Goal: Task Accomplishment & Management: Manage account settings

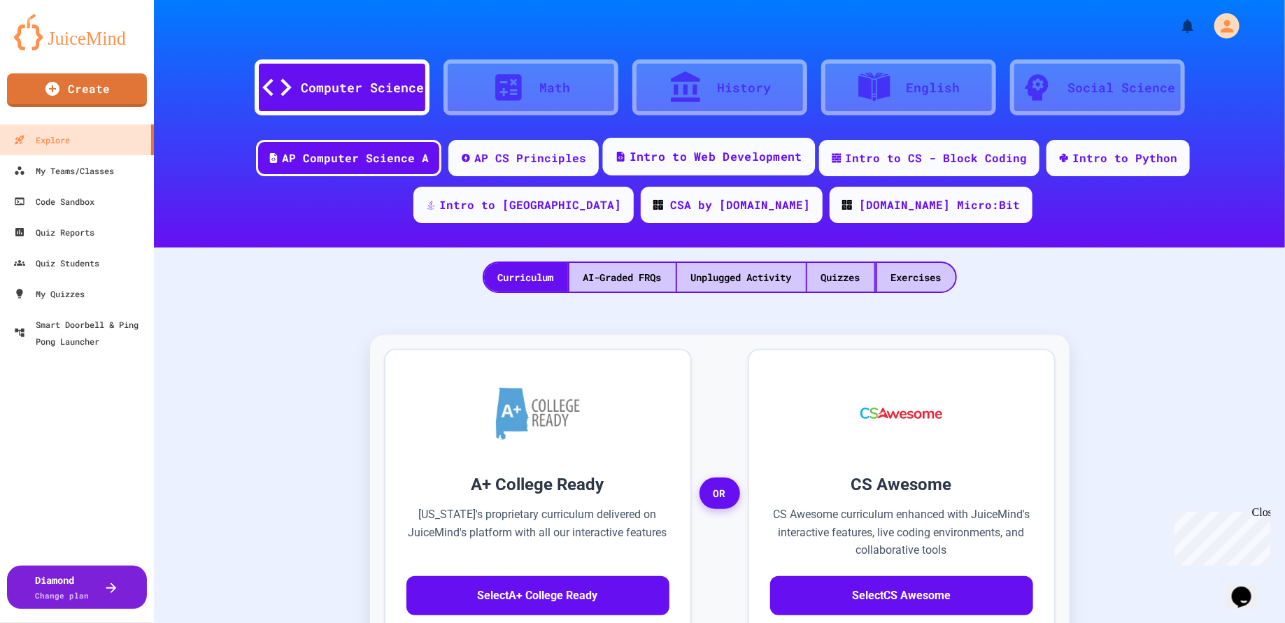
click at [659, 155] on div "Intro to Web Development" at bounding box center [716, 156] width 173 height 17
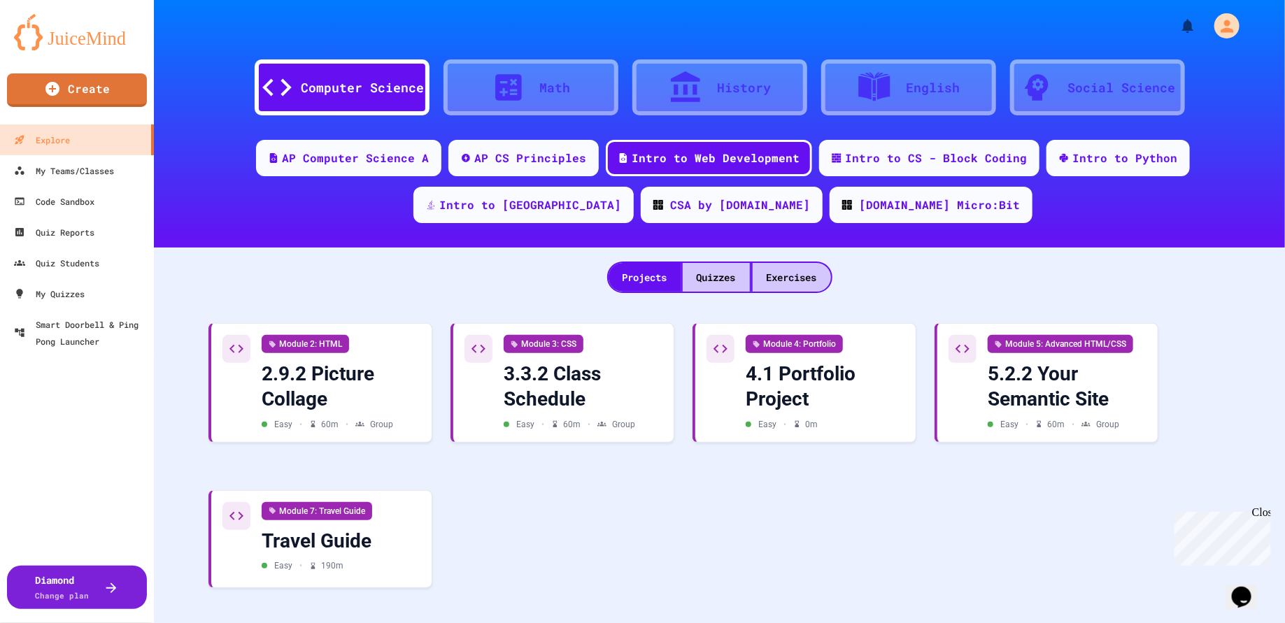
scroll to position [2, 0]
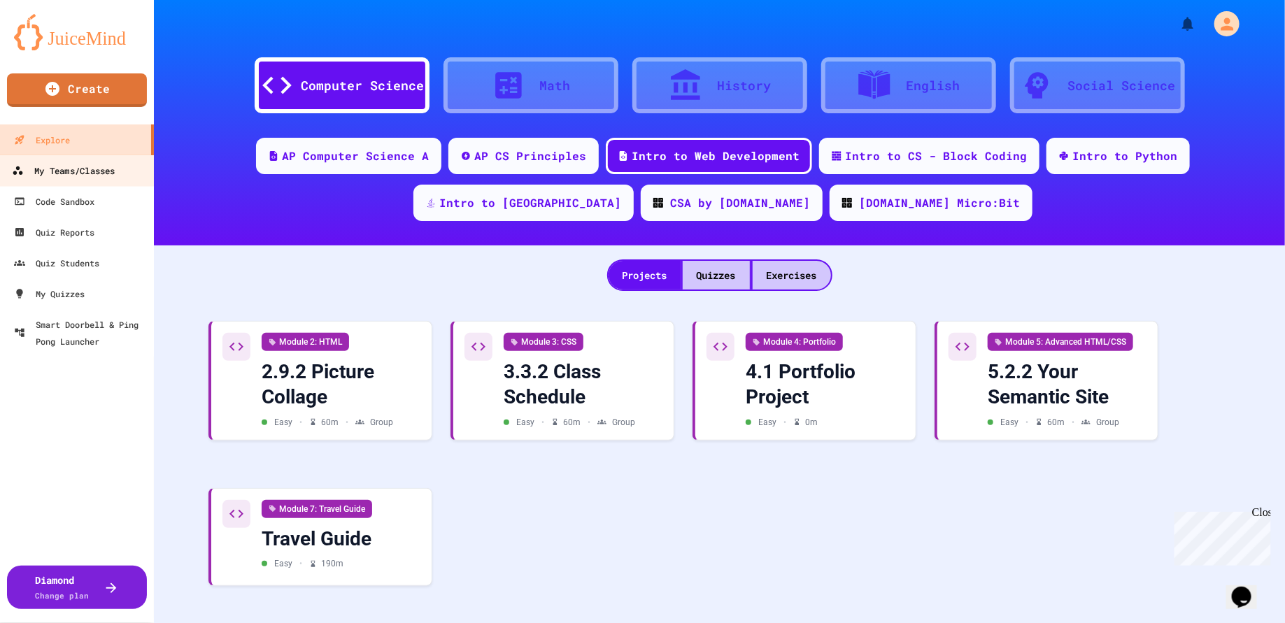
click at [96, 169] on div "My Teams/Classes" at bounding box center [63, 170] width 103 height 17
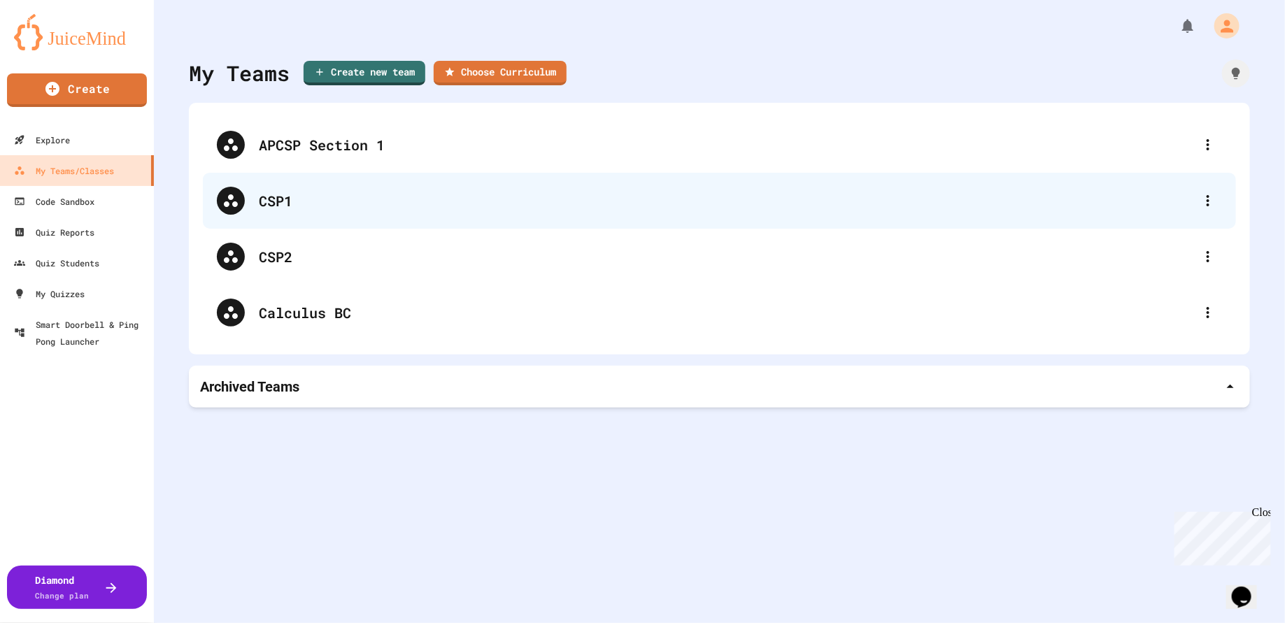
click at [274, 203] on div "CSP1" at bounding box center [726, 200] width 935 height 21
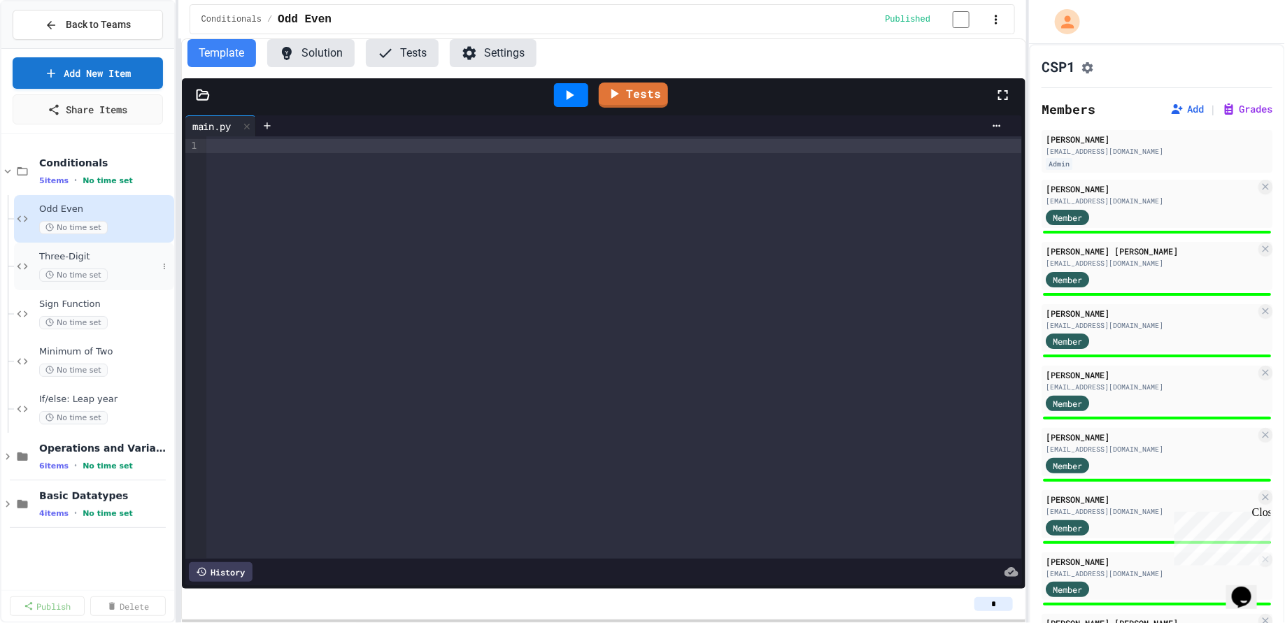
click at [68, 255] on span "Three-Digit" at bounding box center [98, 257] width 118 height 12
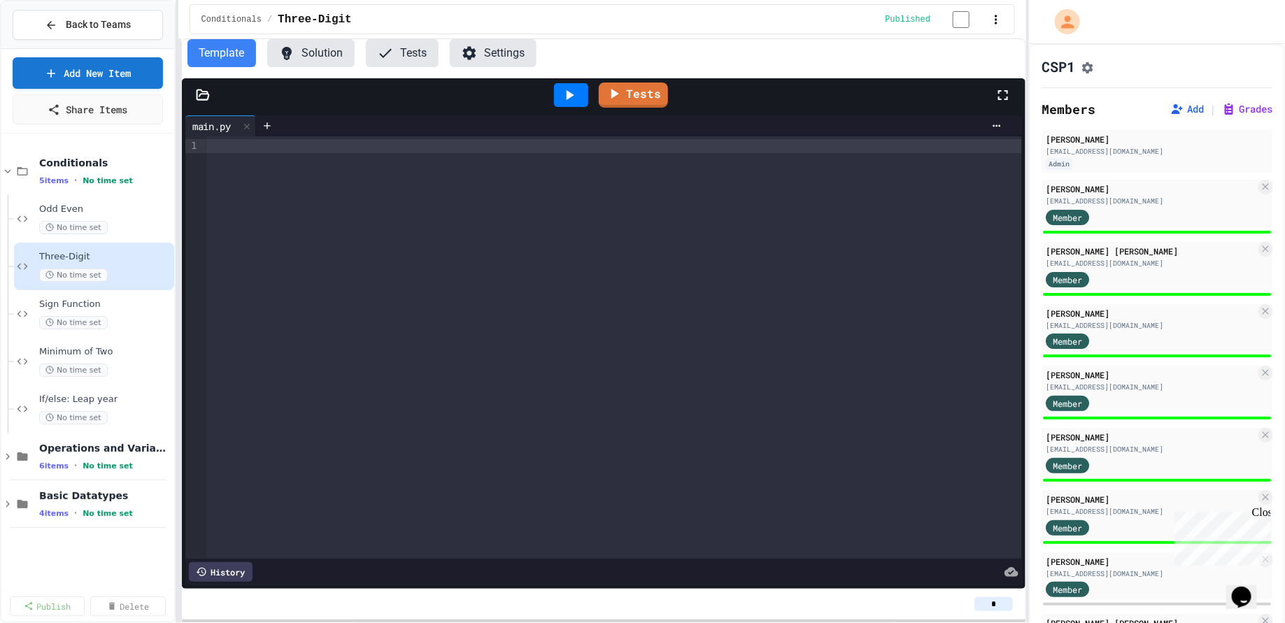
click at [409, 61] on button "Tests" at bounding box center [402, 53] width 73 height 28
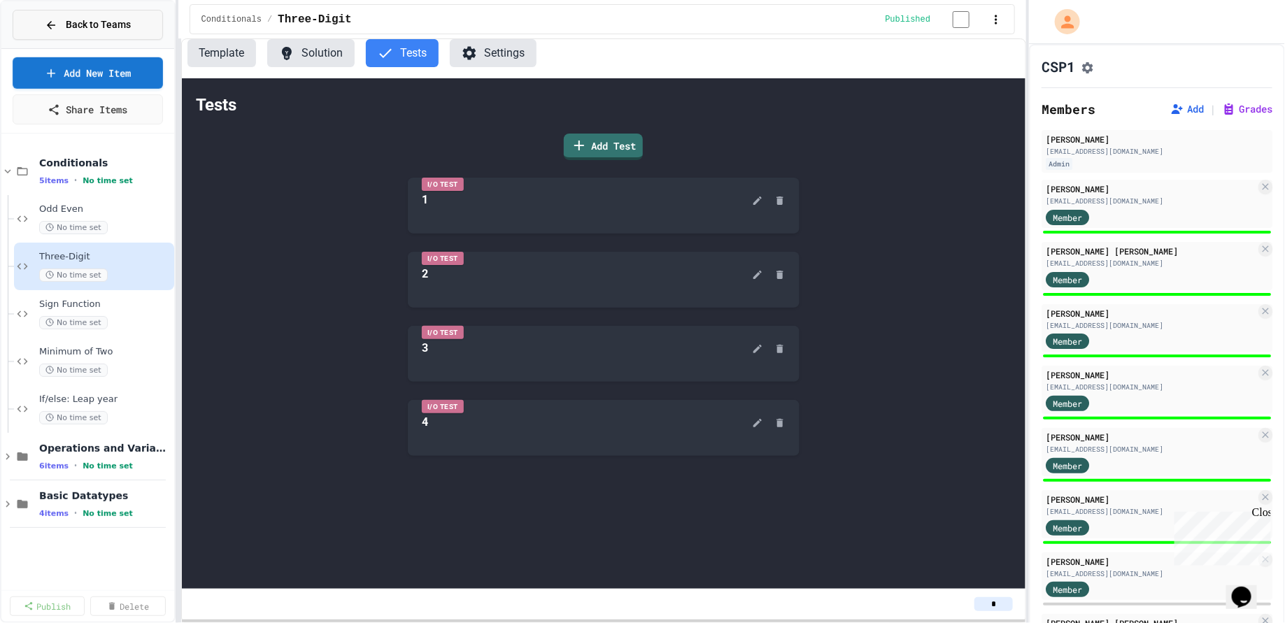
click at [126, 33] on button "Back to Teams" at bounding box center [88, 25] width 150 height 30
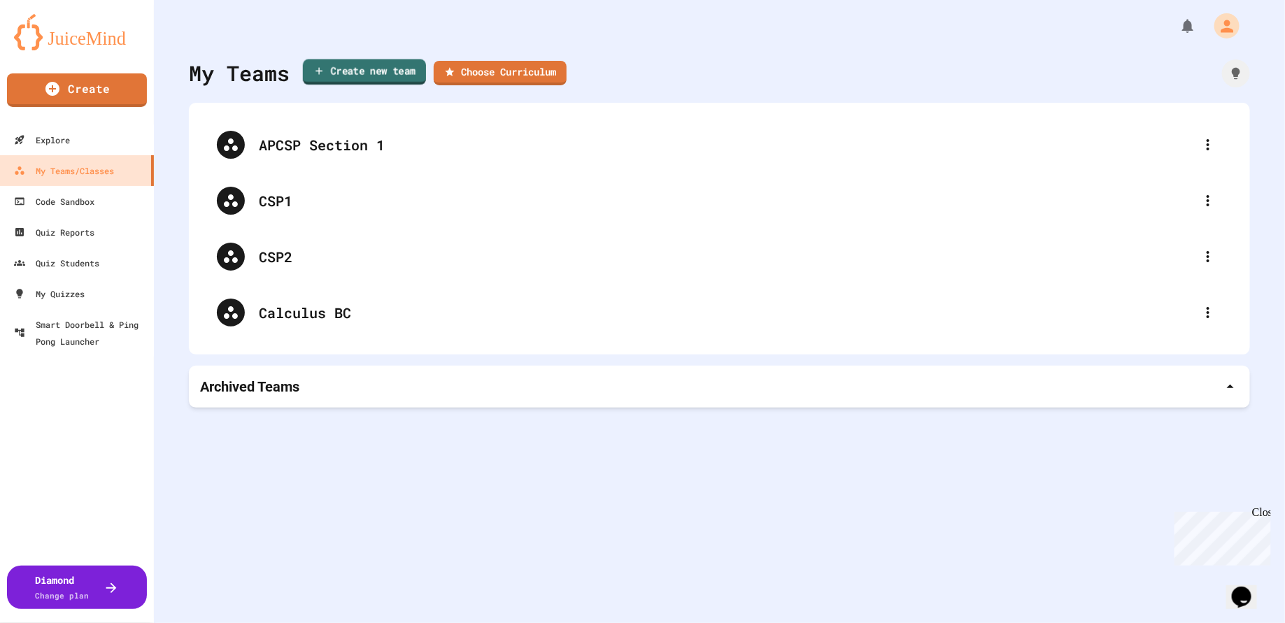
click at [370, 71] on link "Create new team" at bounding box center [364, 72] width 123 height 26
type input "**********"
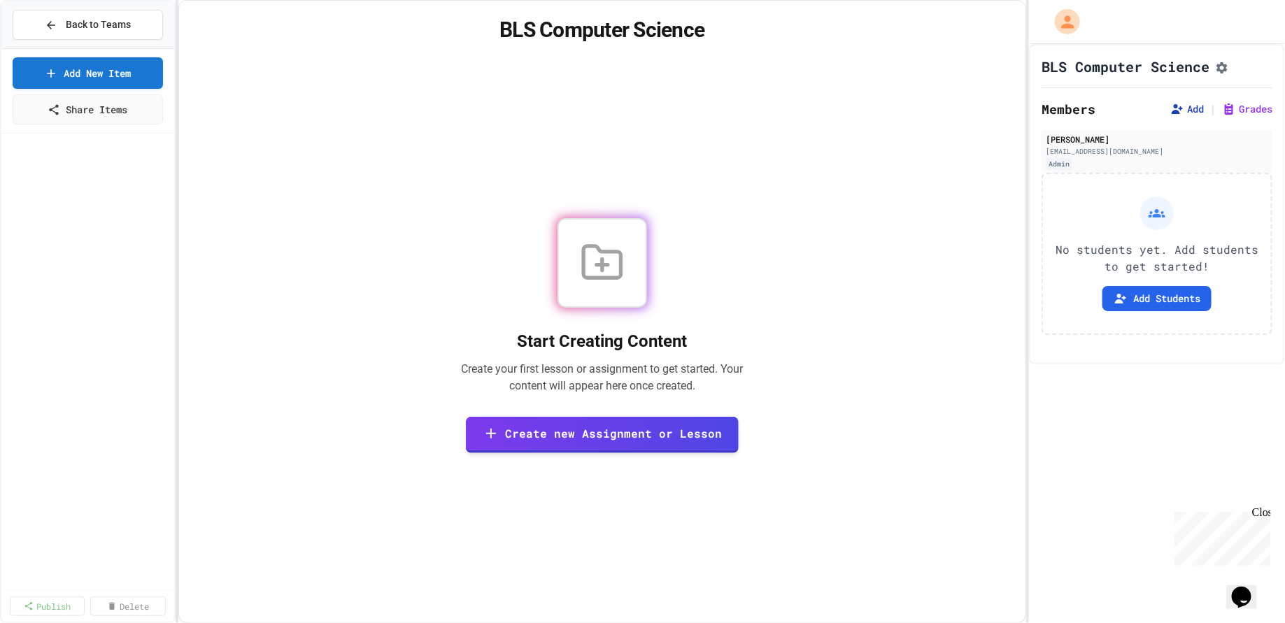
click at [1189, 116] on button "Add" at bounding box center [1188, 109] width 34 height 14
click at [115, 36] on button "Back to Teams" at bounding box center [88, 25] width 150 height 30
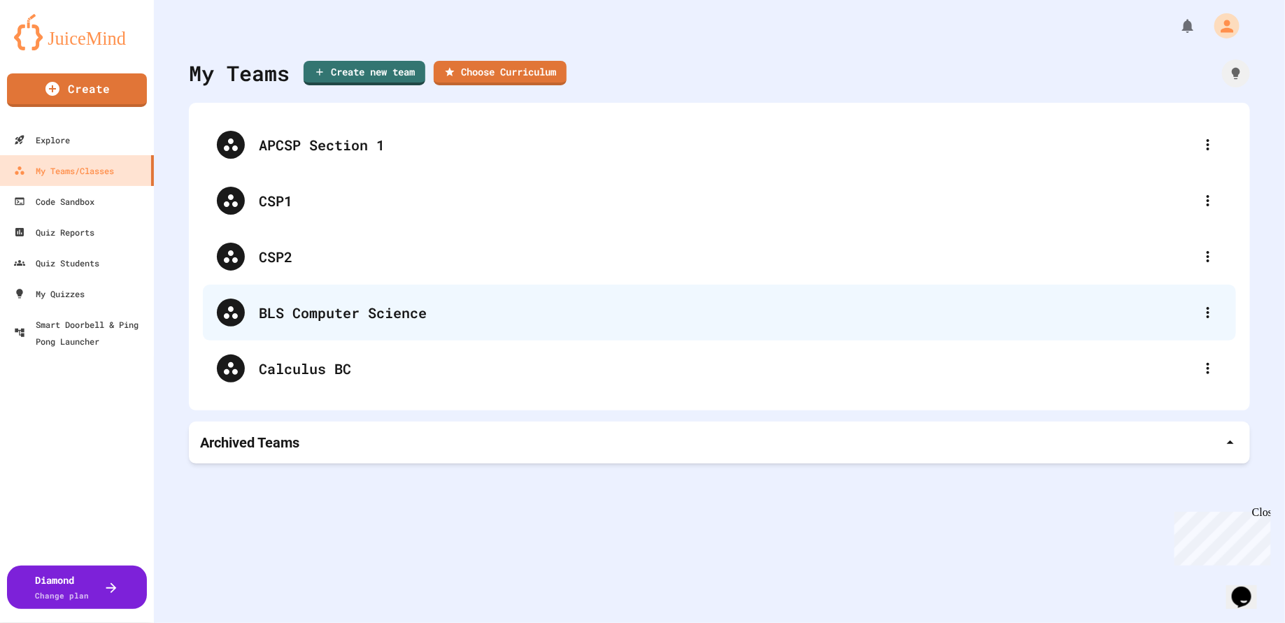
click at [360, 321] on div "BLS Computer Science" at bounding box center [726, 312] width 935 height 21
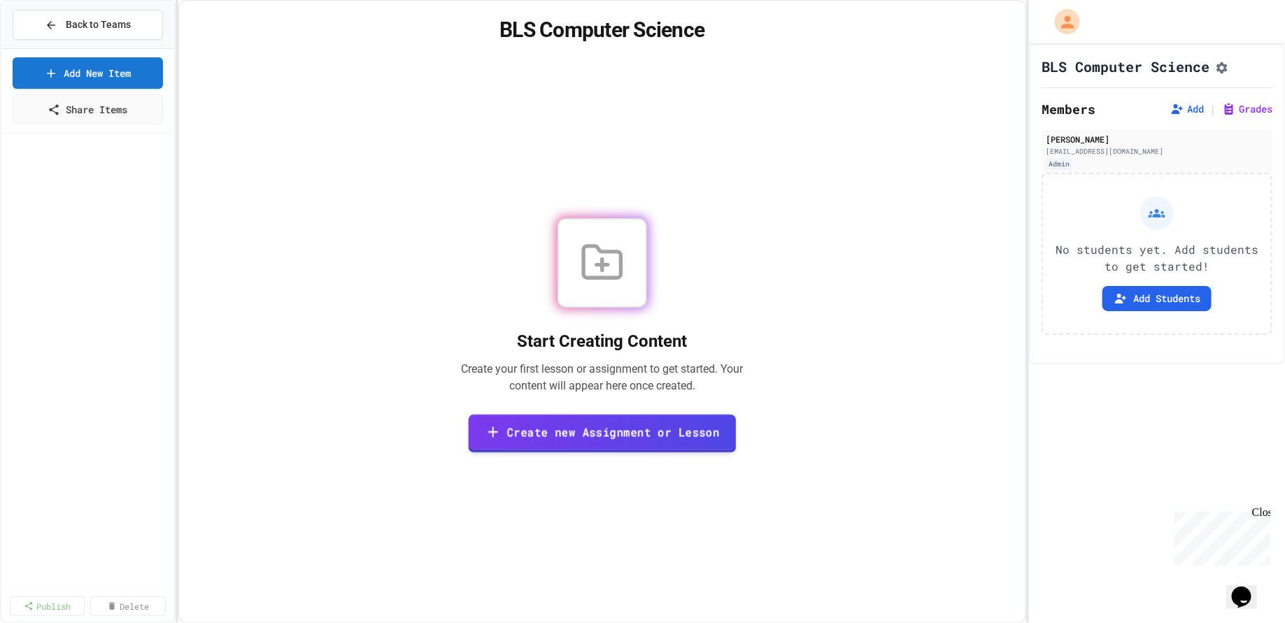
click at [549, 439] on link "Create new Assignment or Lesson" at bounding box center [602, 433] width 268 height 38
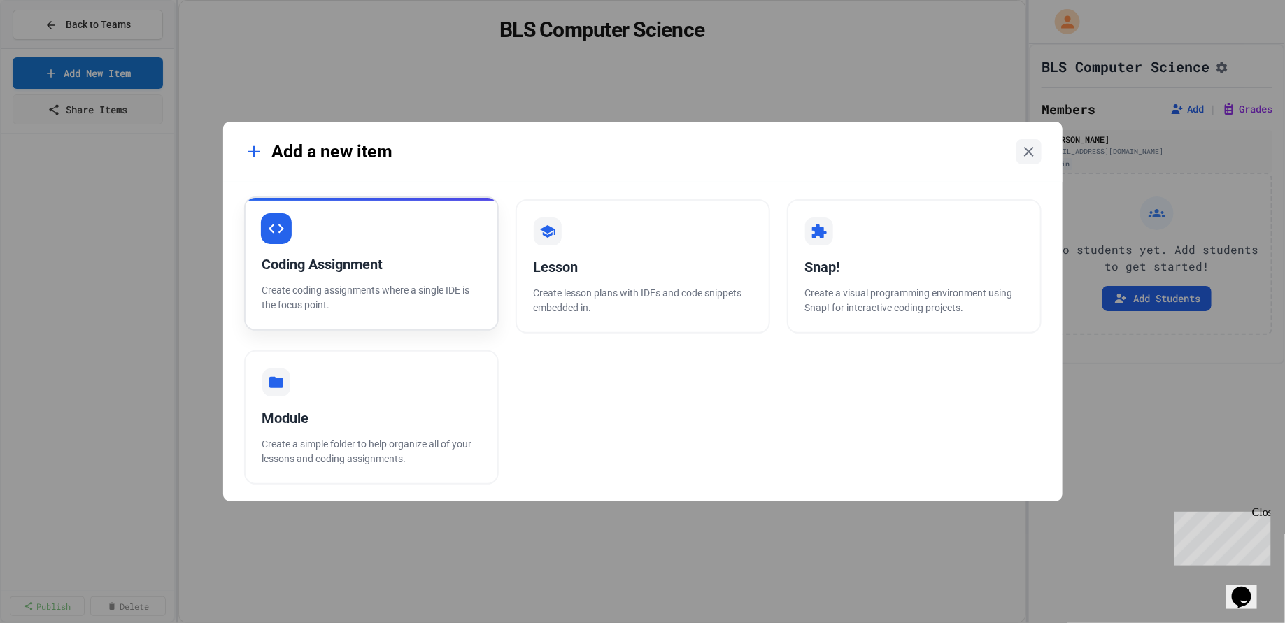
click at [369, 253] on div "Coding Assignment Create coding assignments where a single IDE is the focus poi…" at bounding box center [371, 264] width 255 height 134
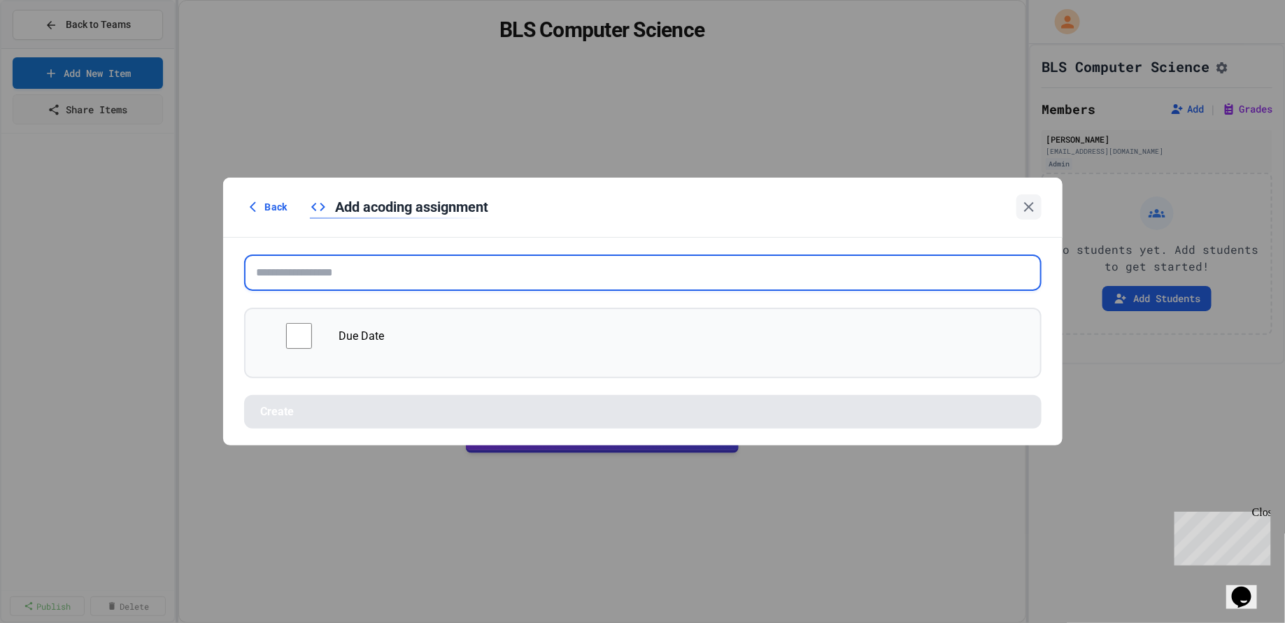
click at [376, 272] on input "text" at bounding box center [643, 273] width 798 height 36
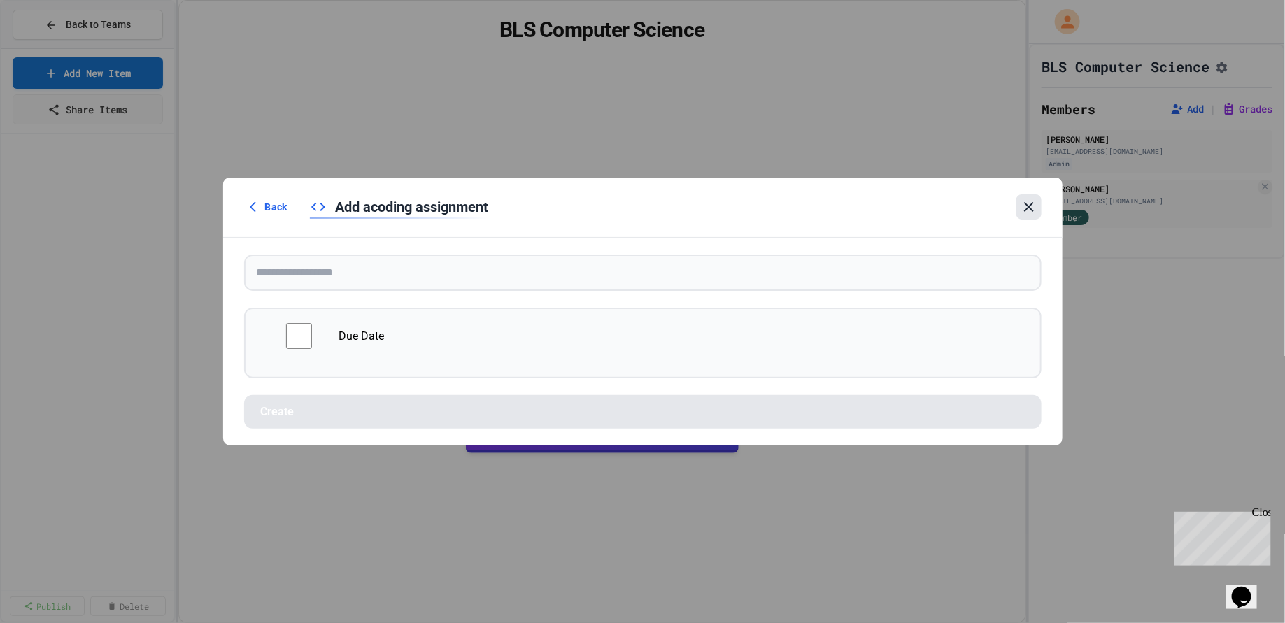
click at [1035, 209] on icon at bounding box center [1029, 207] width 17 height 17
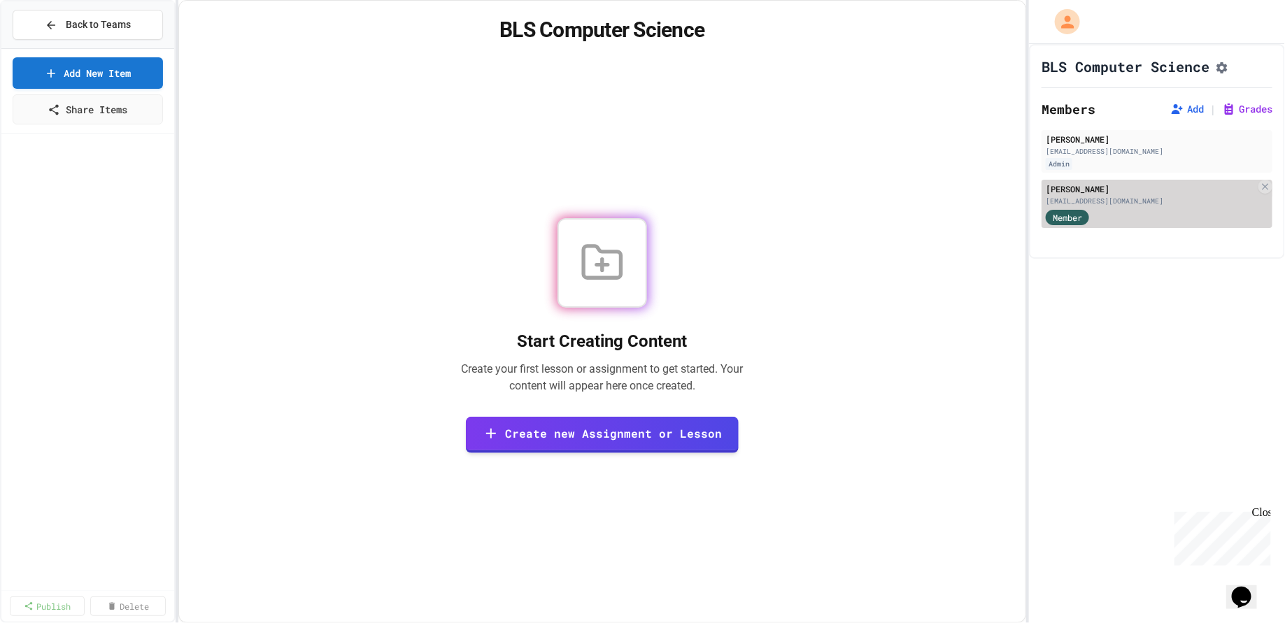
click at [1068, 221] on span "Member" at bounding box center [1067, 217] width 29 height 13
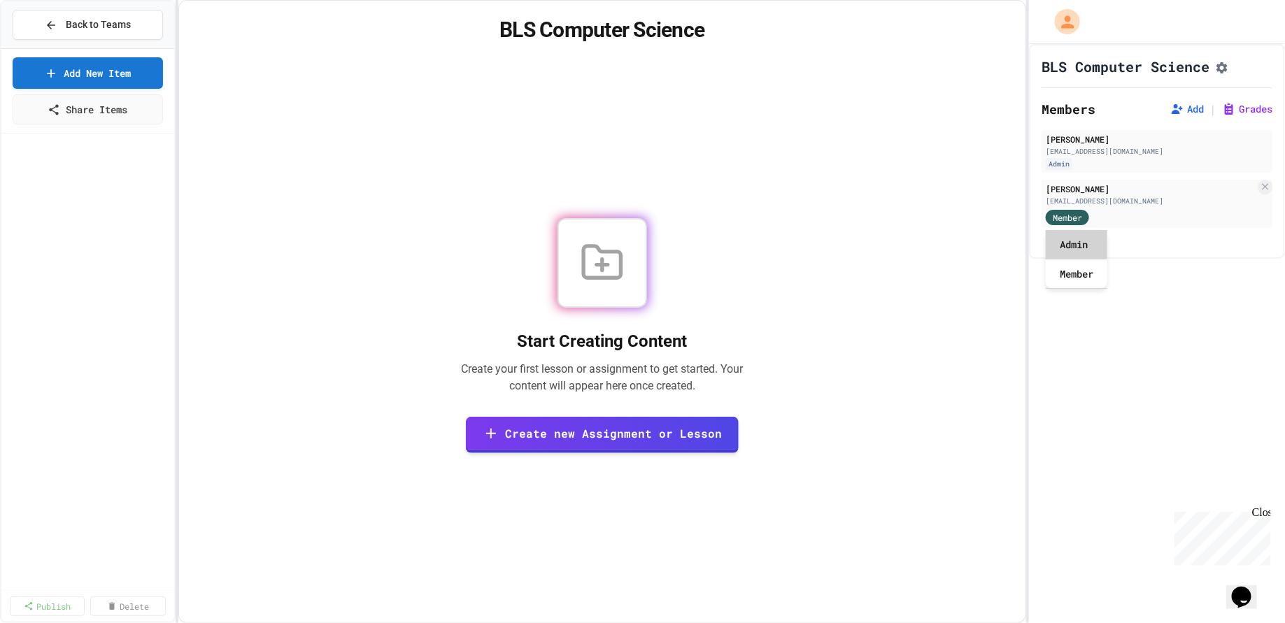
click at [1070, 249] on div "Admin" at bounding box center [1077, 244] width 62 height 29
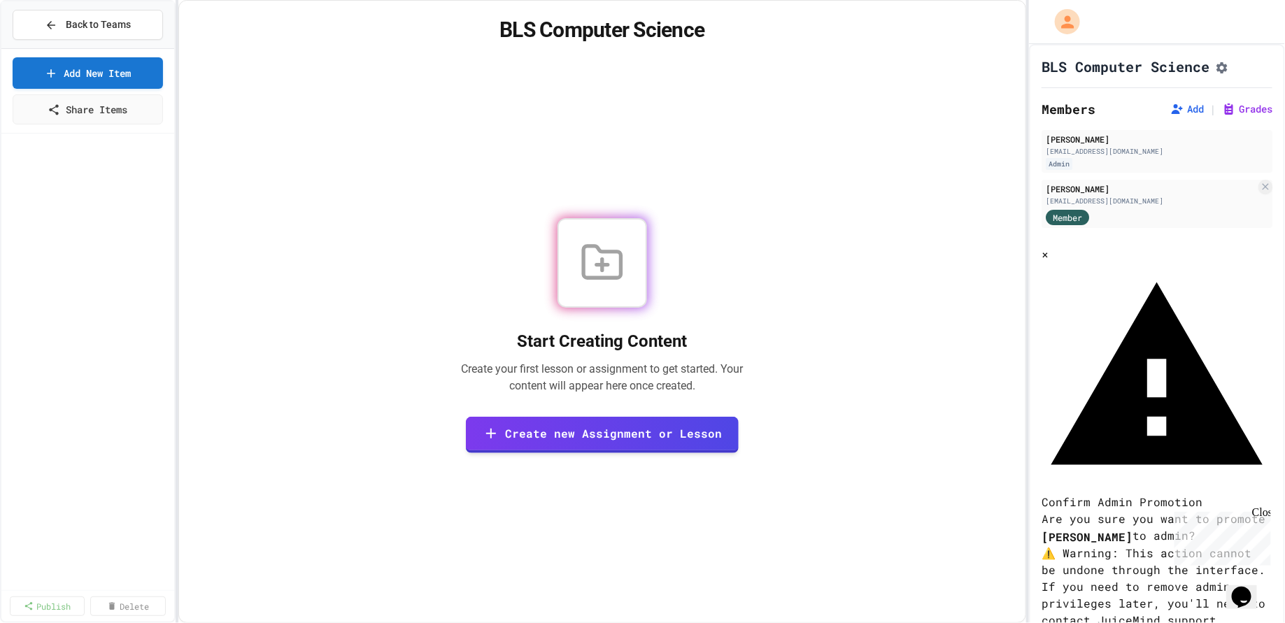
click at [1265, 512] on div "Close" at bounding box center [1260, 514] width 17 height 17
